Goal: Check status: Check status

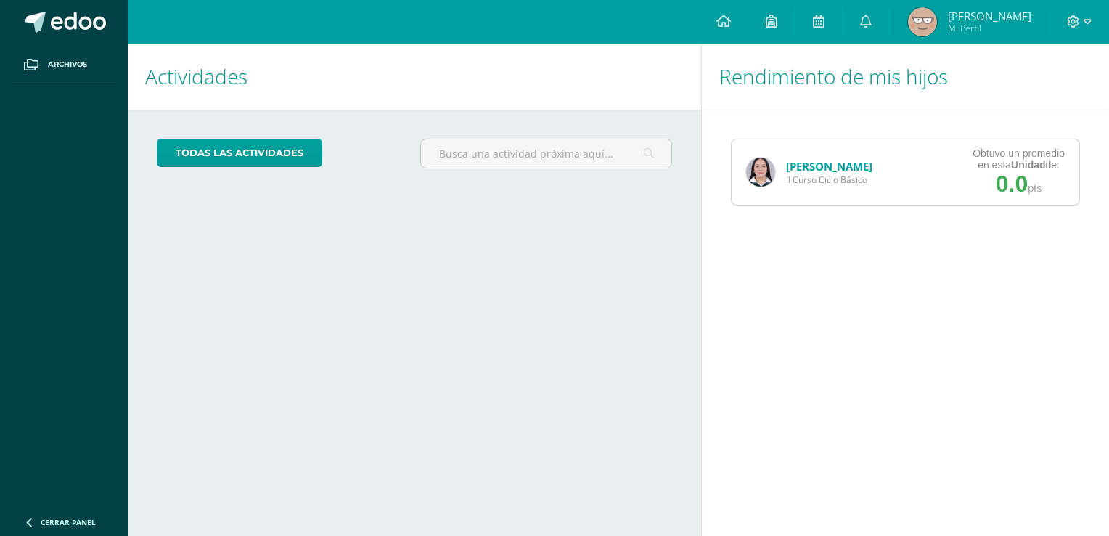
click at [809, 159] on link "[PERSON_NAME]" at bounding box center [829, 166] width 86 height 15
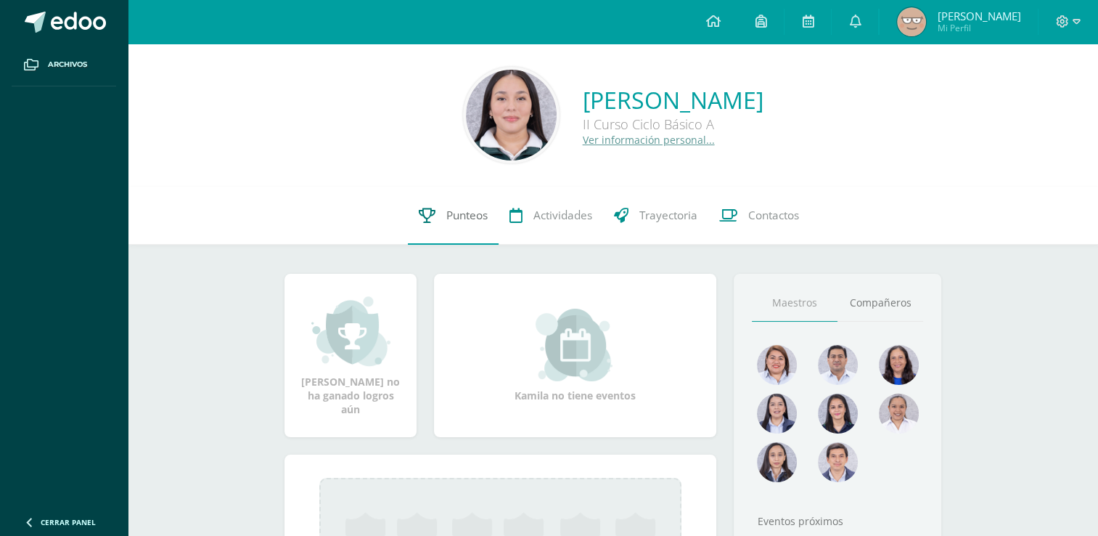
click at [441, 201] on link "Punteos" at bounding box center [453, 216] width 91 height 58
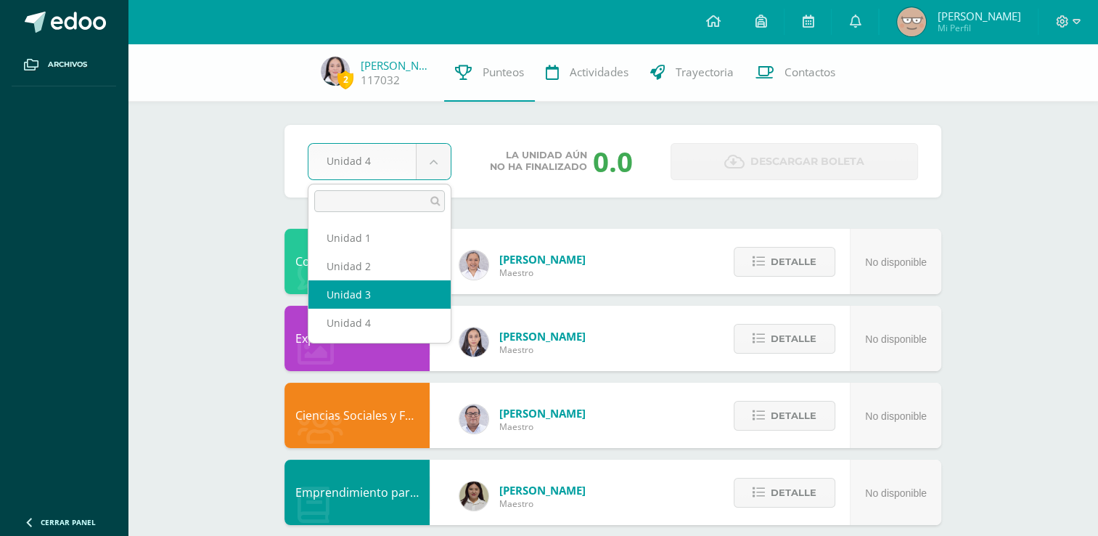
select select "Unidad 3"
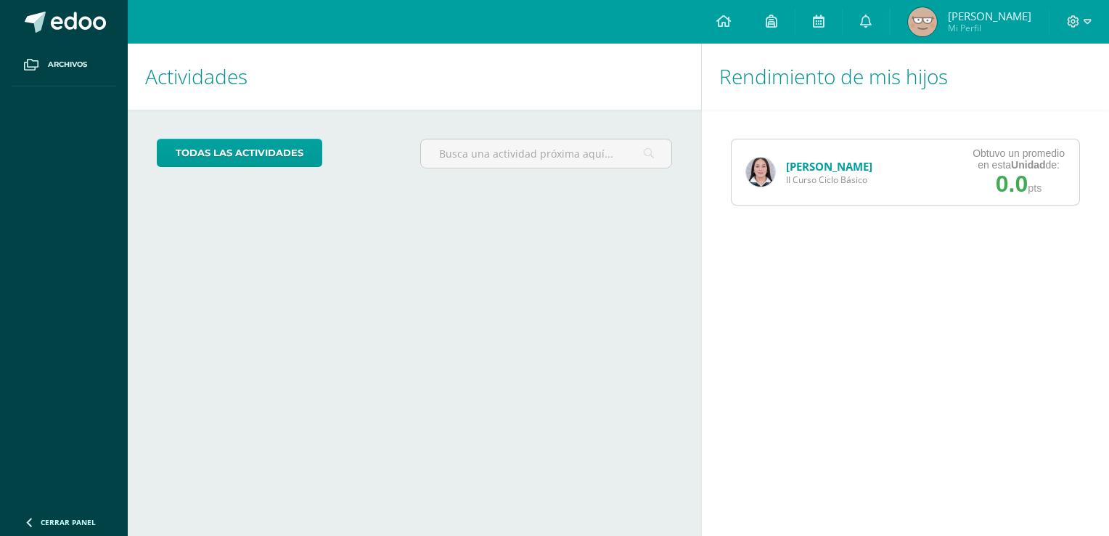
click at [766, 167] on img at bounding box center [760, 172] width 29 height 29
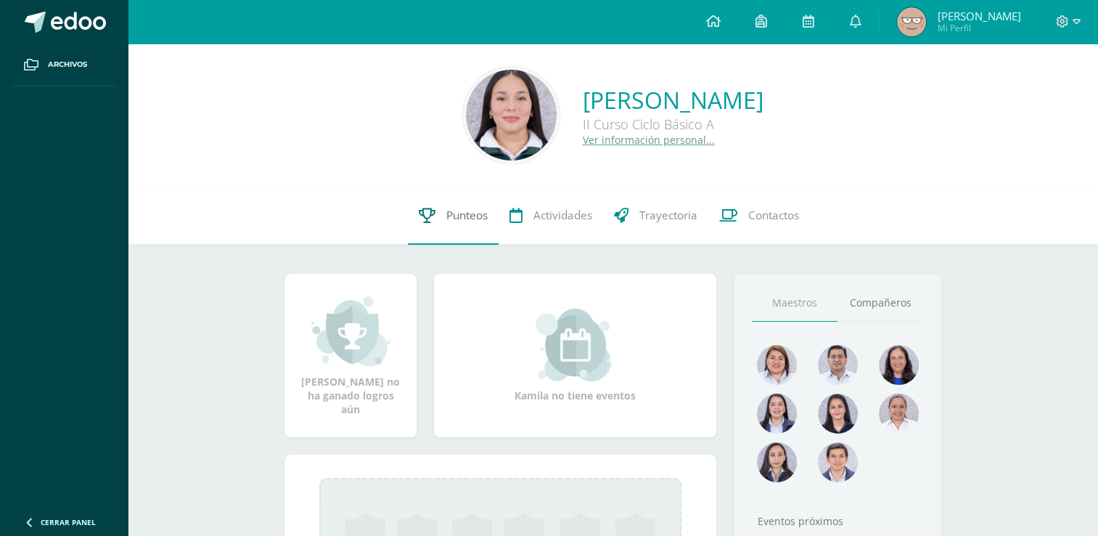
click at [456, 229] on link "Punteos" at bounding box center [453, 216] width 91 height 58
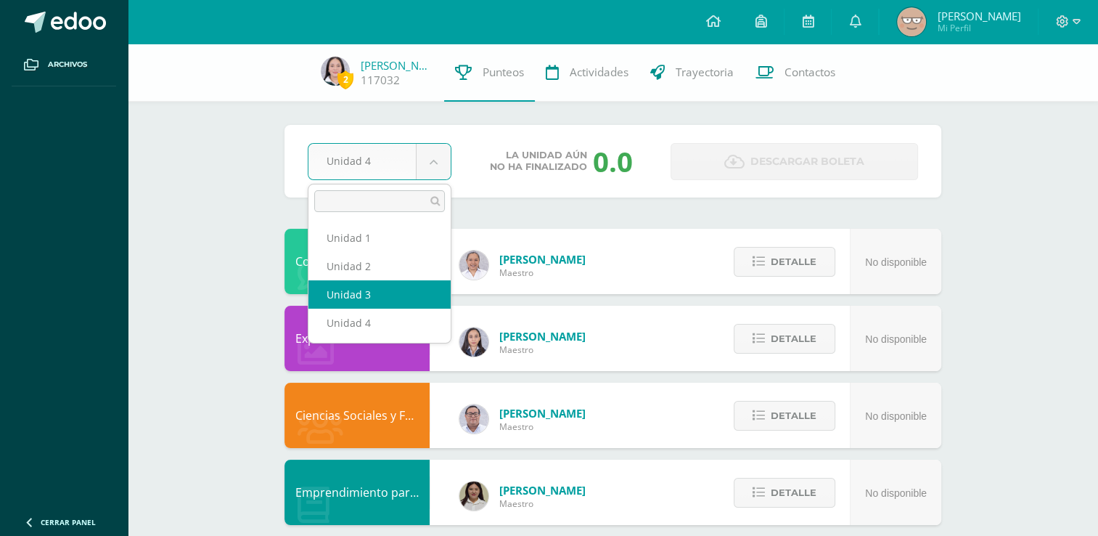
select select "Unidad 3"
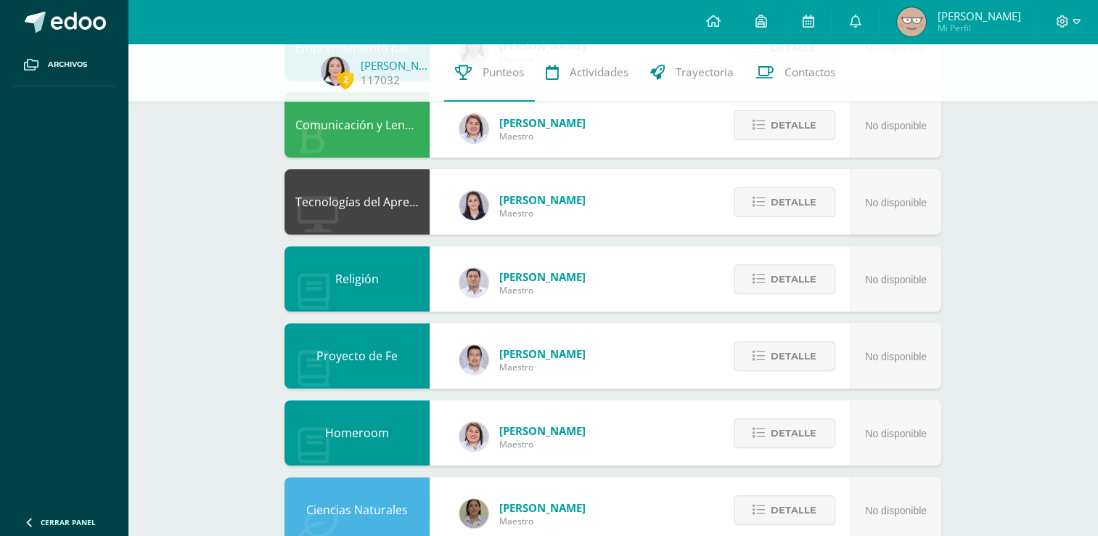
scroll to position [433, 0]
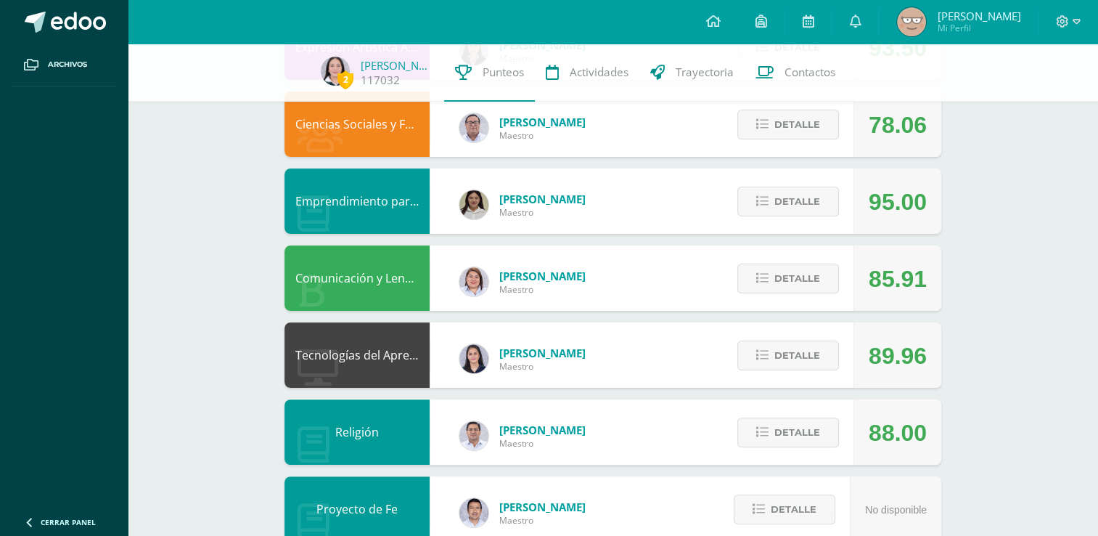
scroll to position [285, 0]
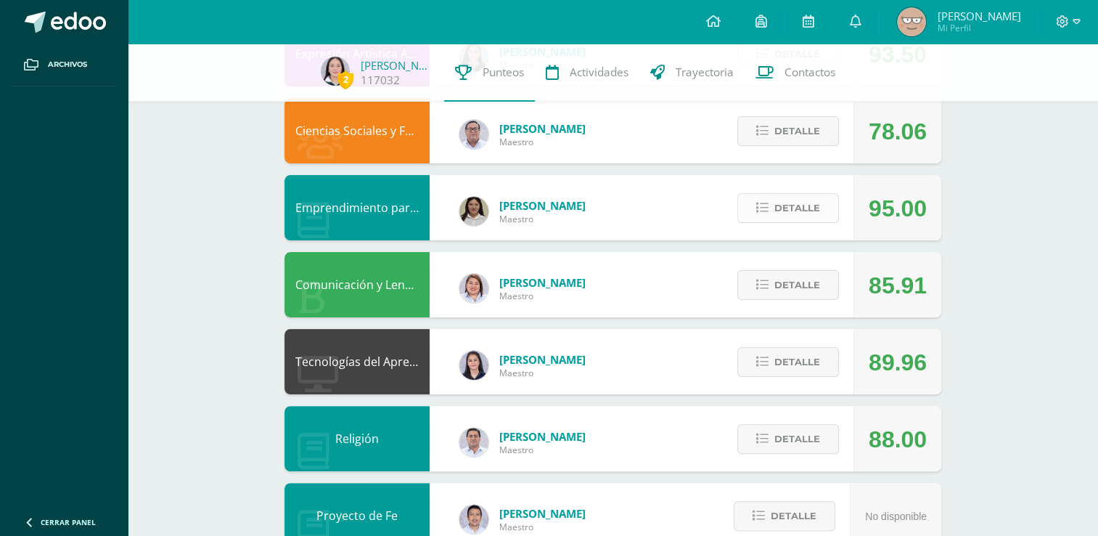
click at [805, 202] on span "Detalle" at bounding box center [797, 208] width 46 height 27
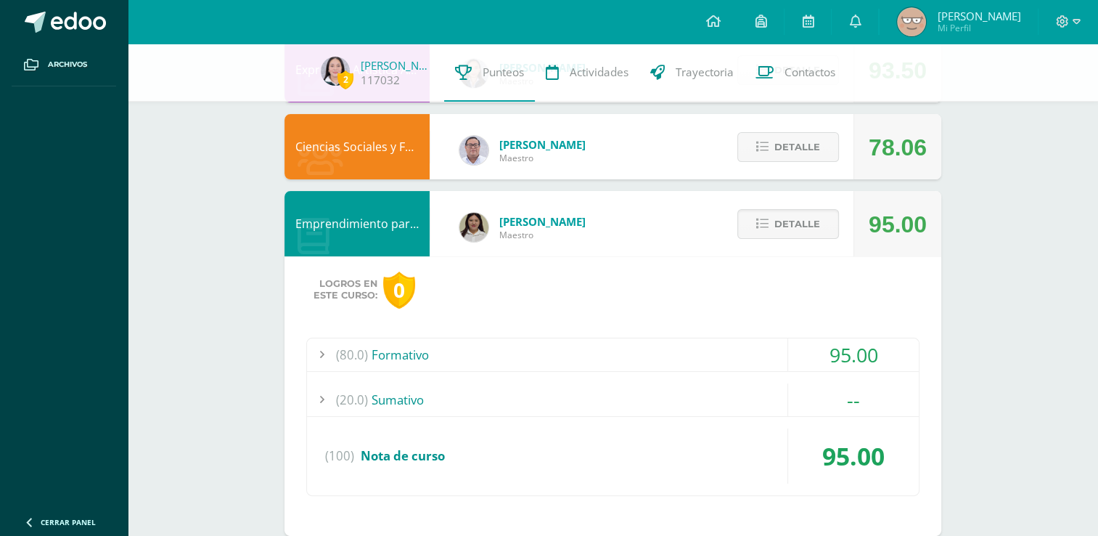
scroll to position [255, 0]
